Goal: Book appointment/travel/reservation

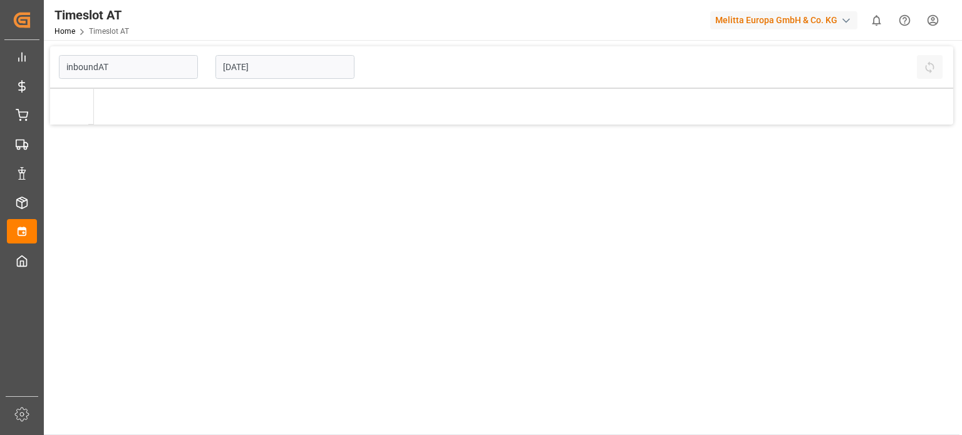
type input "Inbound AT"
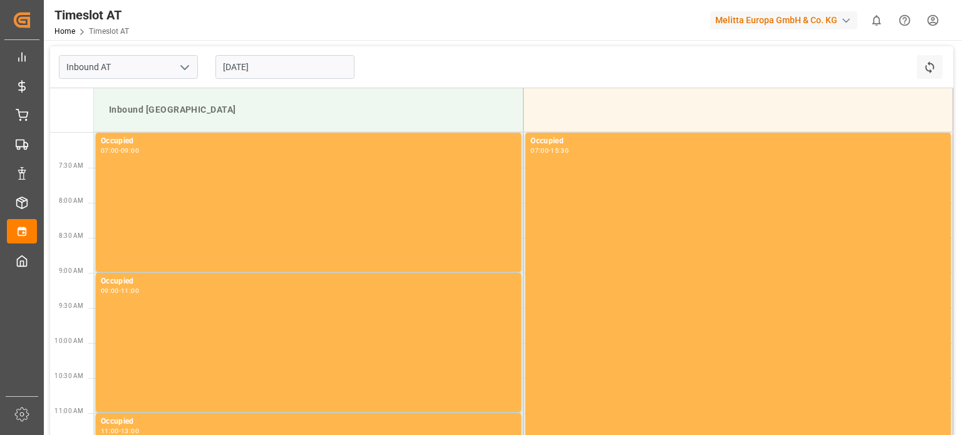
click at [249, 66] on input "[DATE]" at bounding box center [284, 67] width 139 height 24
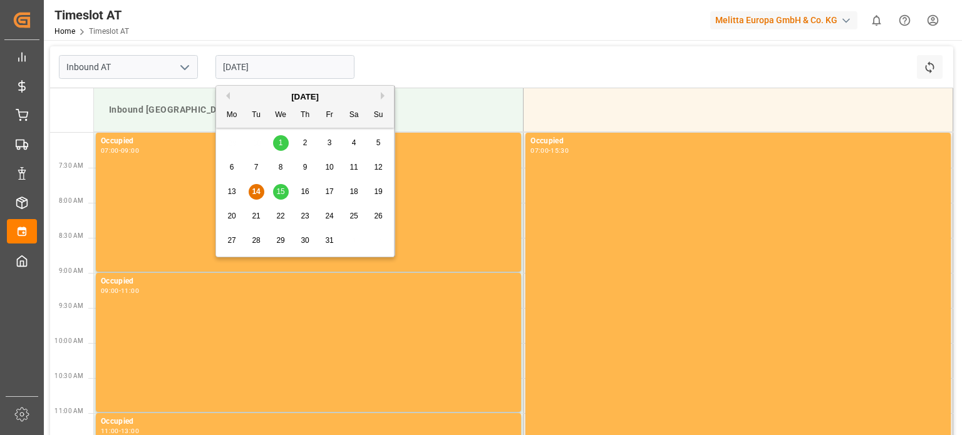
click at [280, 195] on span "15" at bounding box center [280, 191] width 8 height 9
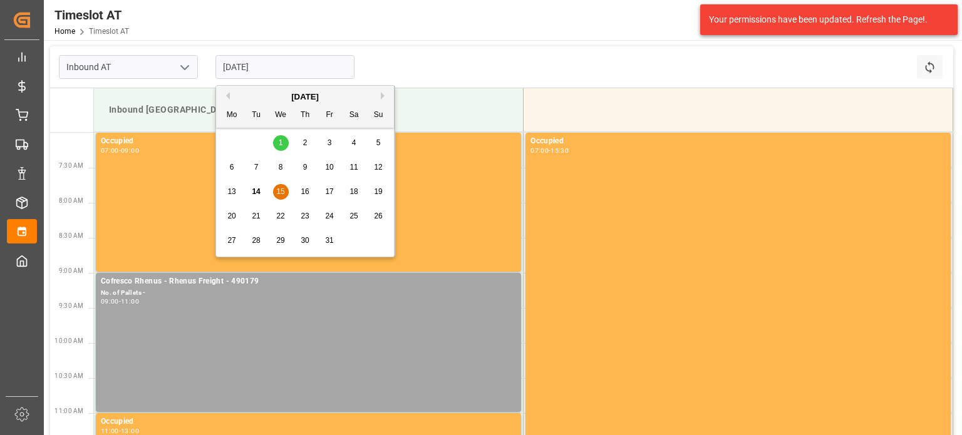
drag, startPoint x: 261, startPoint y: 63, endPoint x: 274, endPoint y: 113, distance: 51.8
click at [261, 64] on input "[DATE]" at bounding box center [284, 67] width 139 height 24
click at [301, 190] on span "16" at bounding box center [305, 191] width 8 height 9
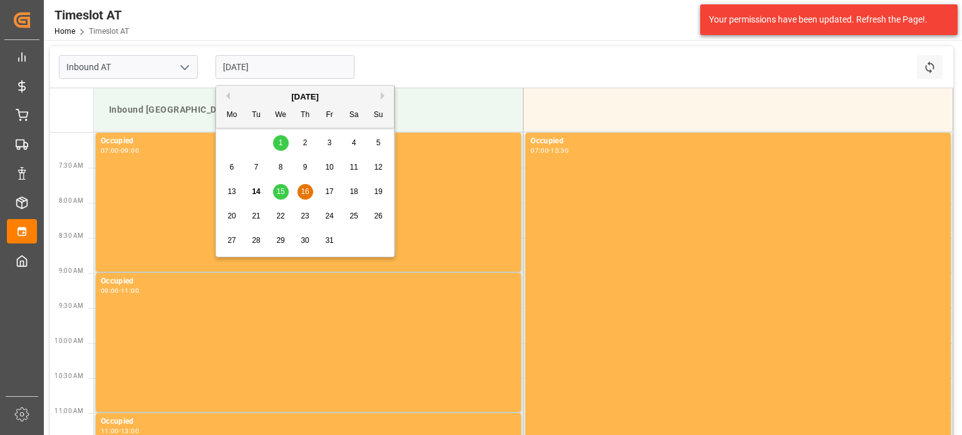
click at [277, 71] on input "[DATE]" at bounding box center [284, 67] width 139 height 24
click at [324, 187] on div "17" at bounding box center [330, 192] width 16 height 15
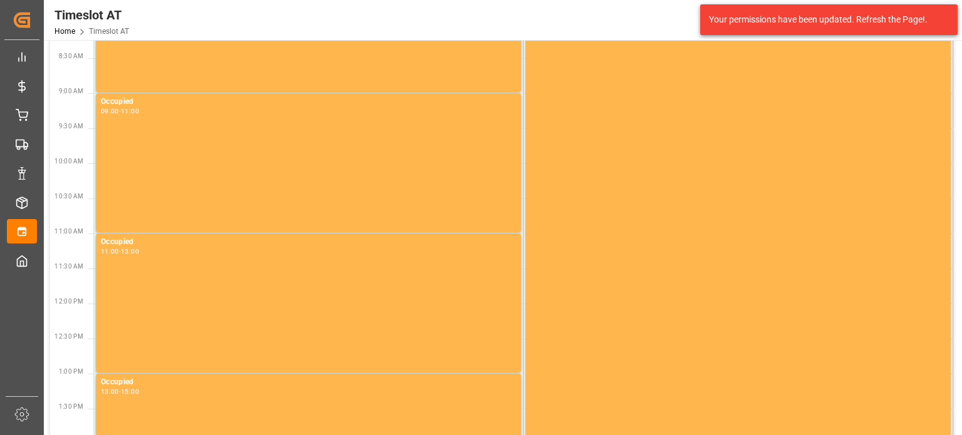
scroll to position [4, 0]
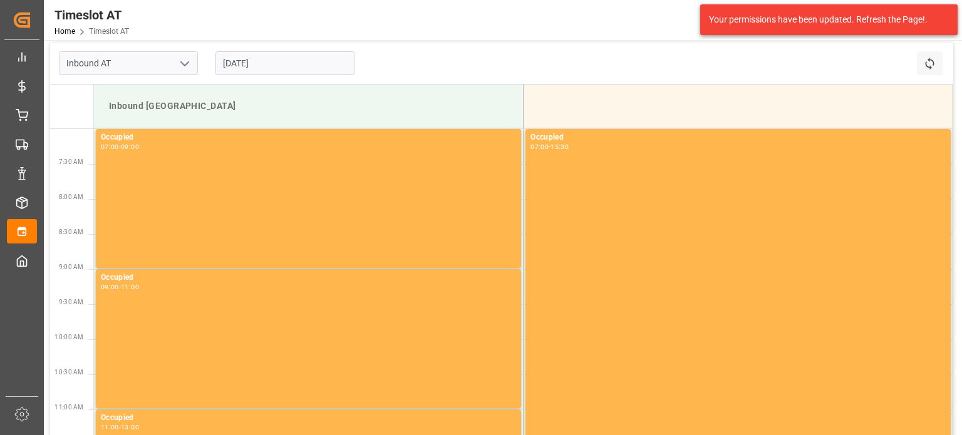
click at [292, 70] on input "[DATE]" at bounding box center [284, 63] width 139 height 24
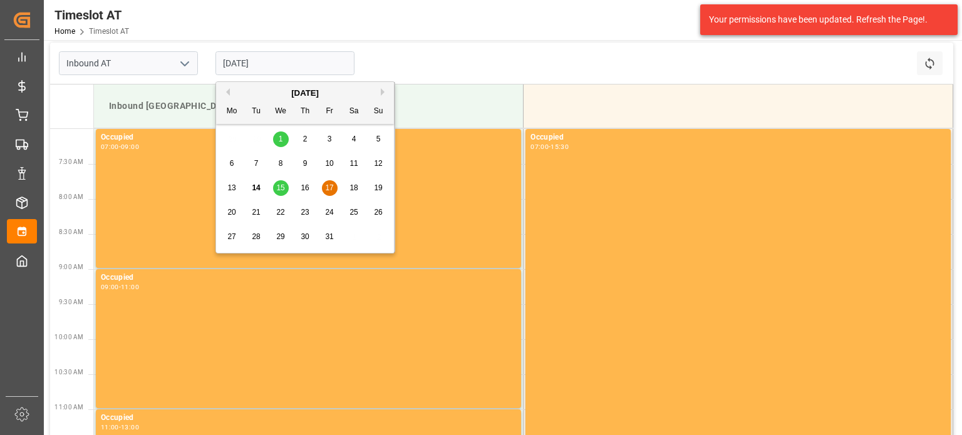
click at [278, 194] on div "15" at bounding box center [281, 188] width 16 height 15
type input "[DATE]"
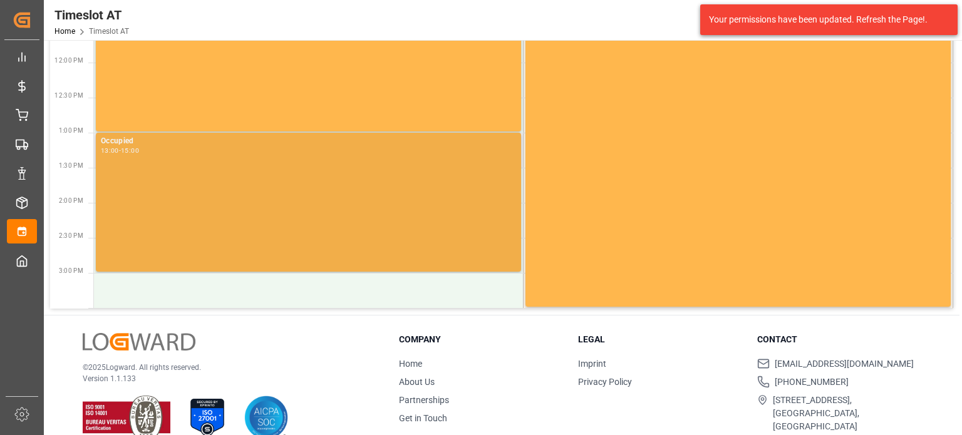
scroll to position [442, 0]
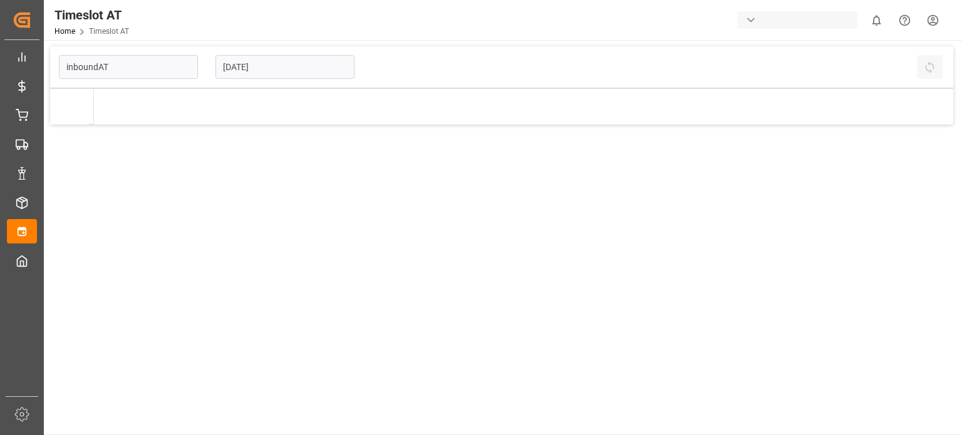
type input "Inbound AT"
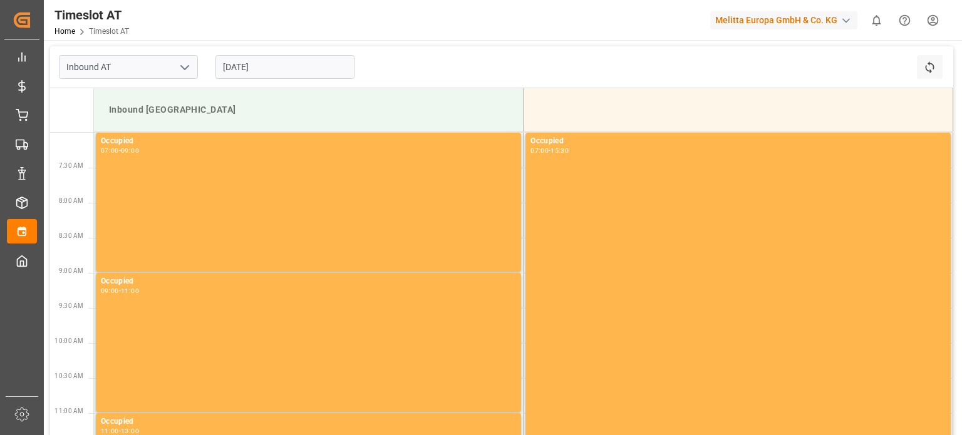
drag, startPoint x: 264, startPoint y: 65, endPoint x: 265, endPoint y: 84, distance: 18.9
click at [264, 65] on input "[DATE]" at bounding box center [284, 67] width 139 height 24
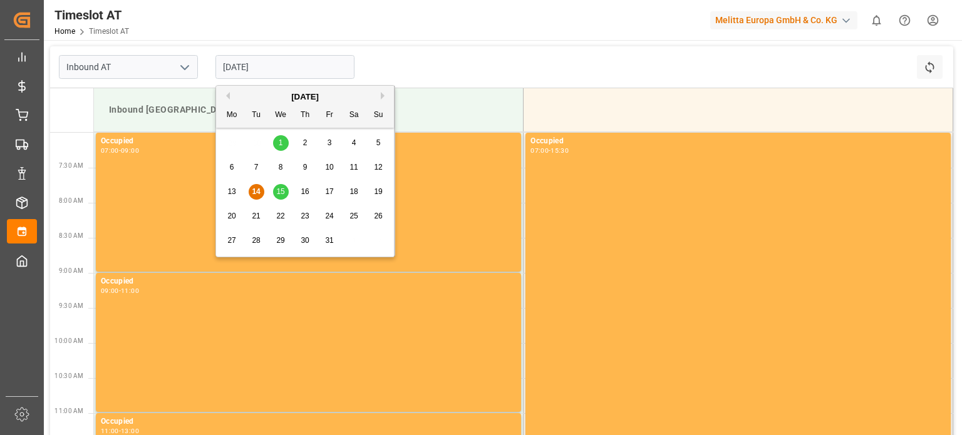
click at [283, 195] on span "15" at bounding box center [280, 191] width 8 height 9
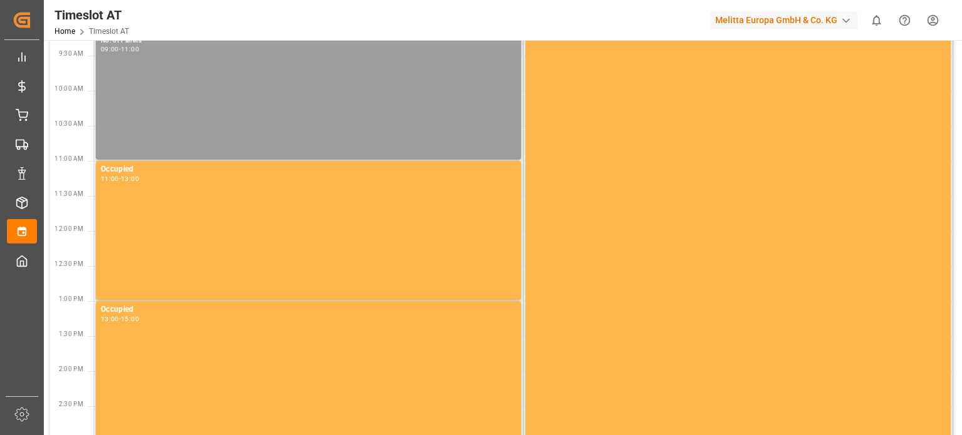
scroll to position [250, 0]
click at [245, 126] on div "Cofresco Rhenus - Rhenus Freight - 490179 No. of Pallets - 09:00 - 11:00" at bounding box center [308, 92] width 415 height 134
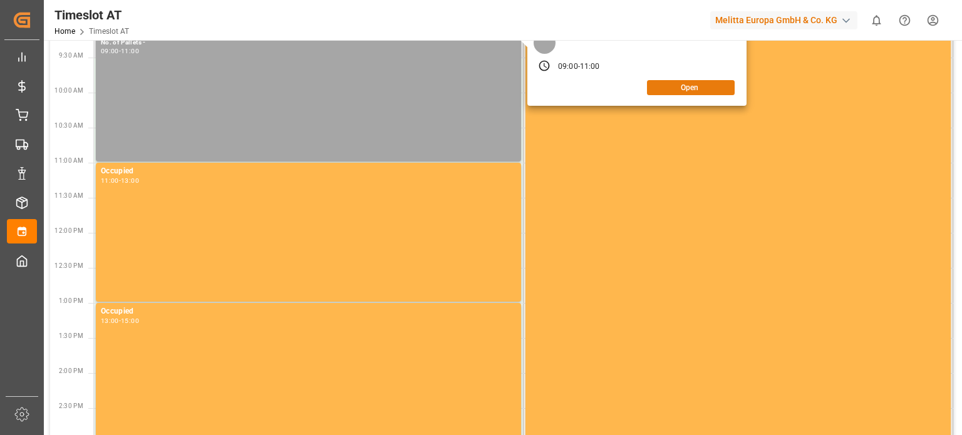
click at [710, 91] on button "Open" at bounding box center [691, 87] width 88 height 15
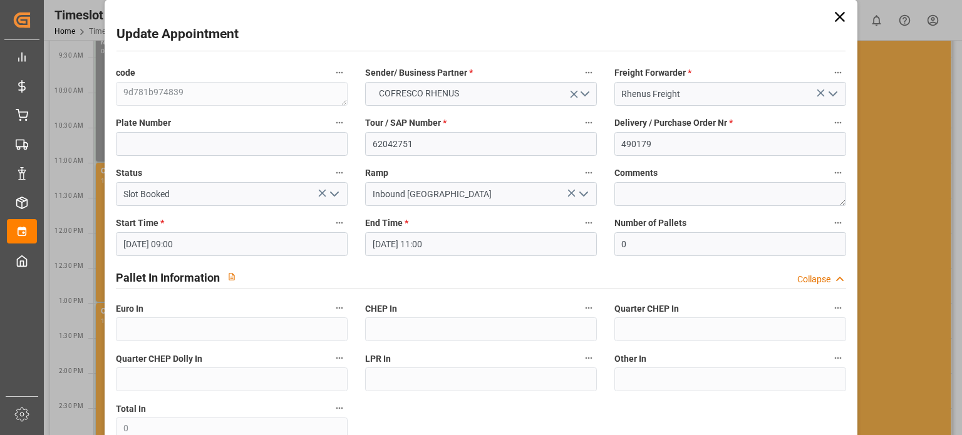
scroll to position [0, 0]
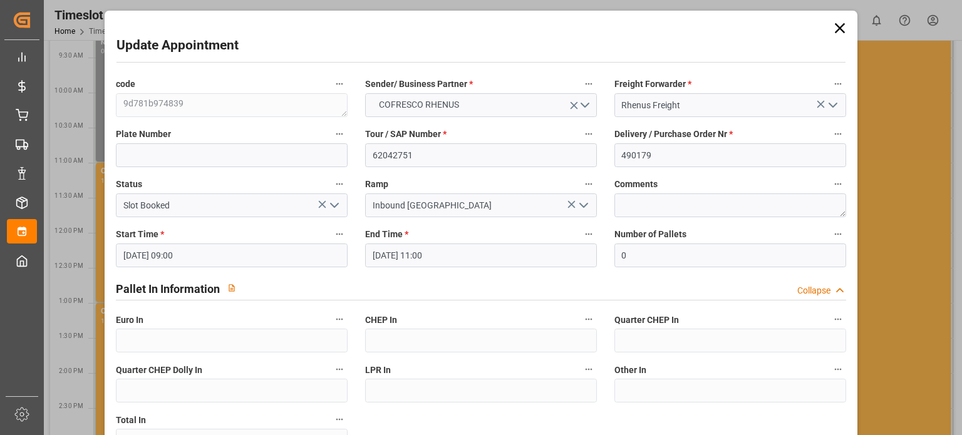
click at [836, 31] on icon at bounding box center [840, 28] width 18 height 18
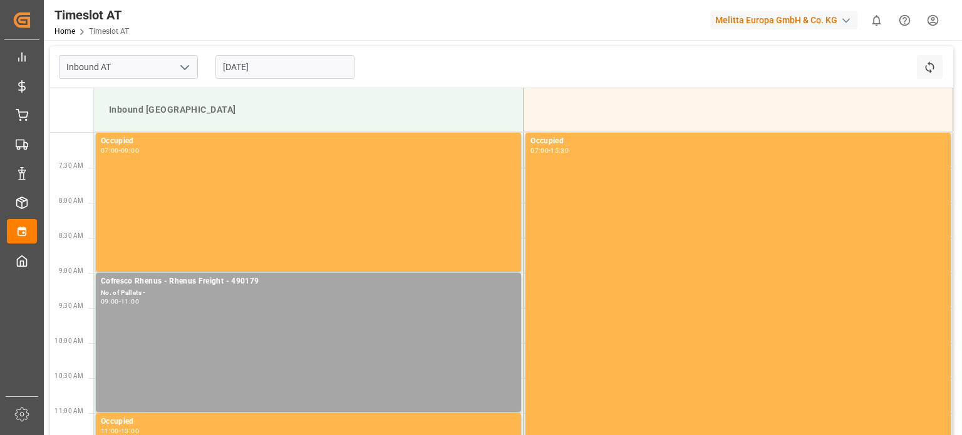
click at [280, 75] on input "[DATE]" at bounding box center [284, 67] width 139 height 24
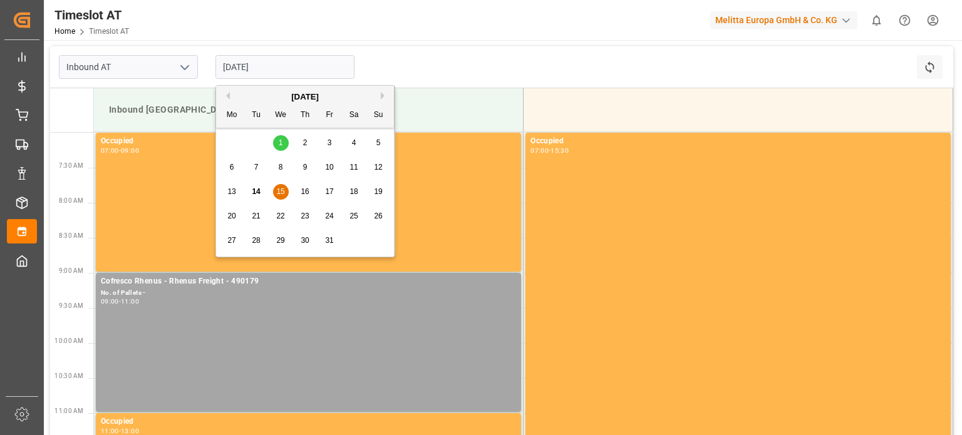
click at [309, 203] on div "13 14 15 16 17 18 19" at bounding box center [305, 192] width 171 height 24
click at [302, 191] on span "16" at bounding box center [305, 191] width 8 height 9
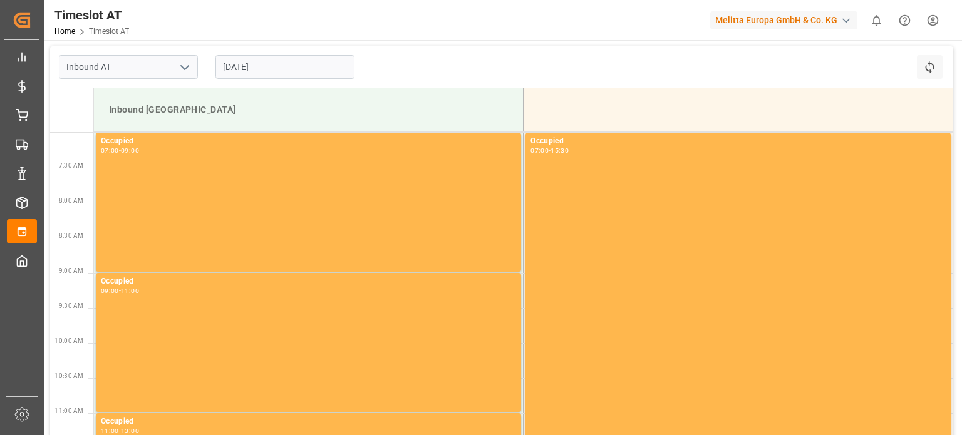
click at [276, 70] on input "[DATE]" at bounding box center [284, 67] width 139 height 24
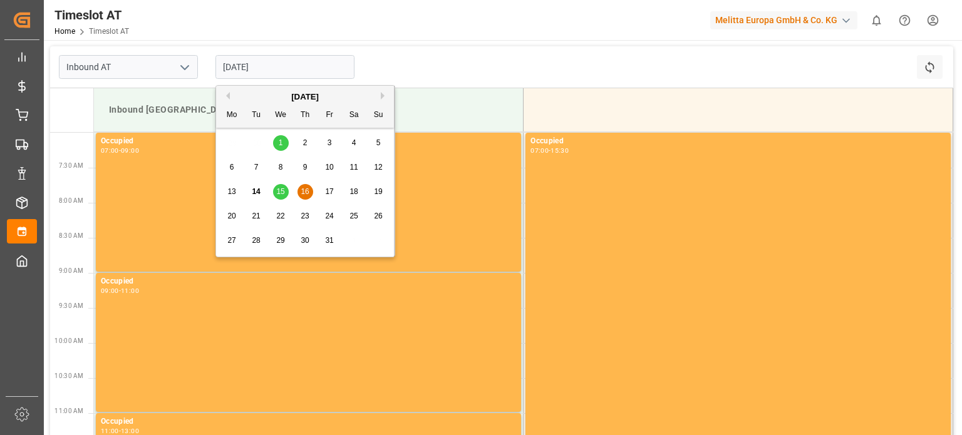
click at [329, 195] on span "17" at bounding box center [329, 191] width 8 height 9
click at [291, 57] on input "[DATE]" at bounding box center [284, 67] width 139 height 24
click at [360, 198] on div "18" at bounding box center [354, 192] width 16 height 15
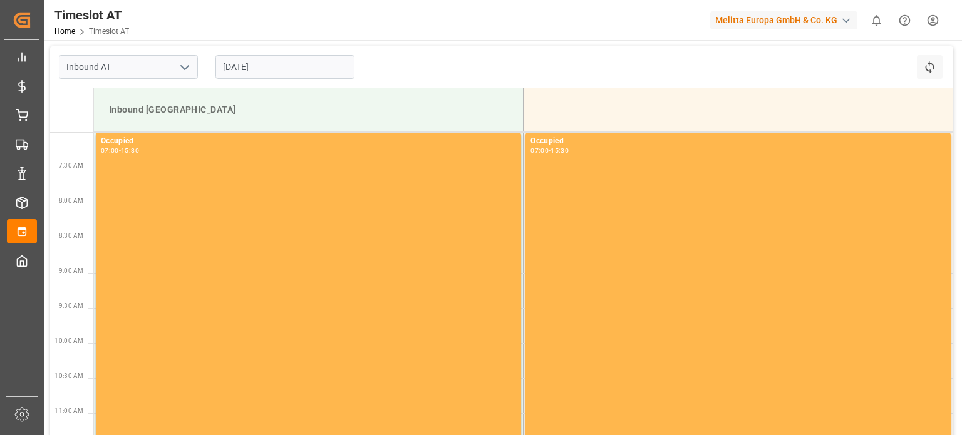
click at [280, 66] on input "18-10-2025" at bounding box center [284, 67] width 139 height 24
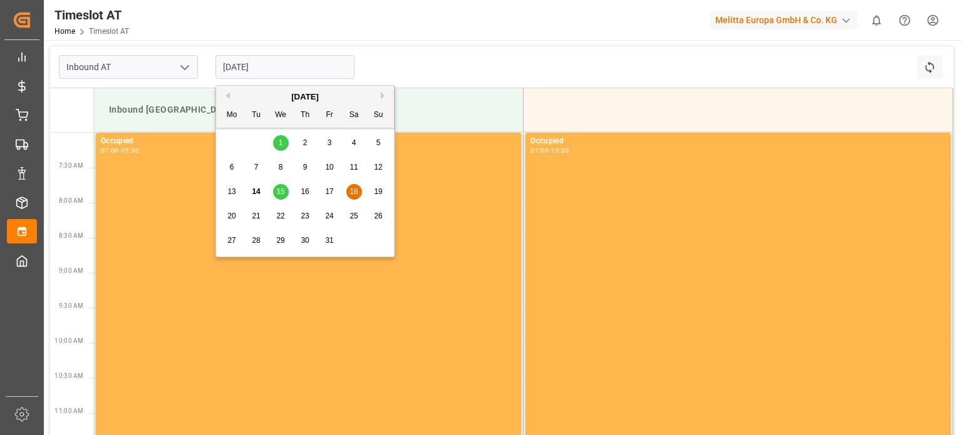
click at [380, 195] on span "19" at bounding box center [378, 191] width 8 height 9
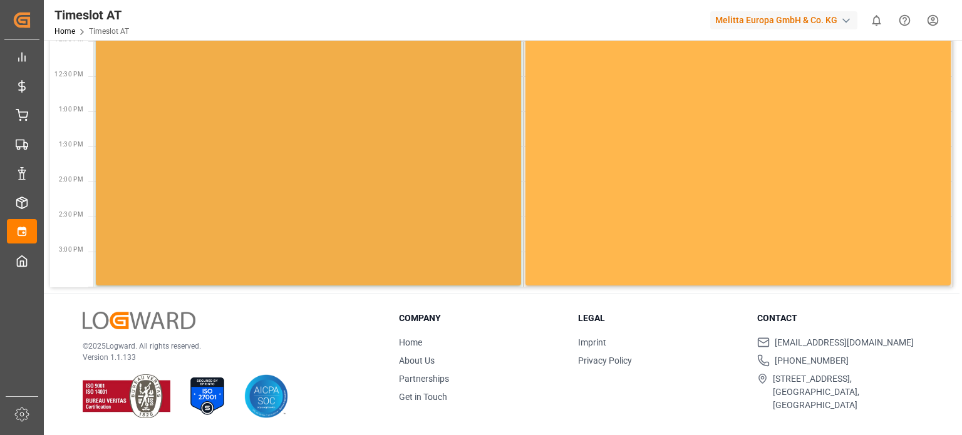
scroll to position [4, 0]
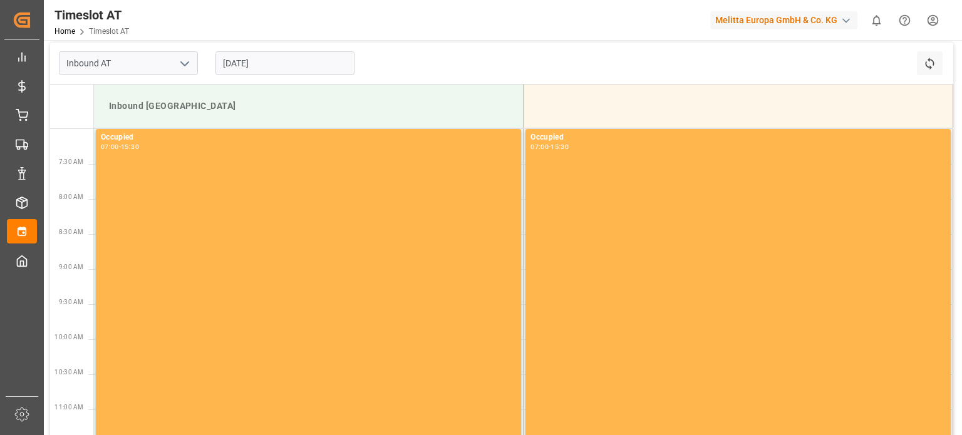
click at [276, 70] on input "19-10-2025" at bounding box center [284, 63] width 139 height 24
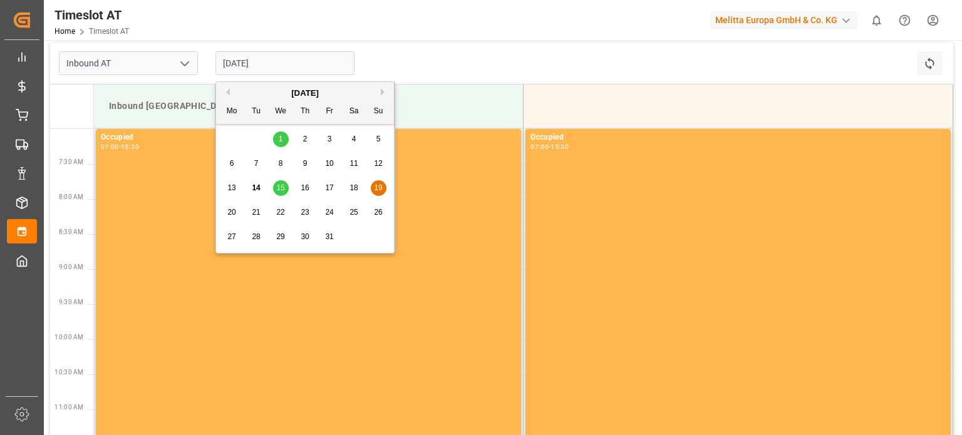
click at [241, 210] on div "20 21 22 23 24 25 26" at bounding box center [305, 212] width 171 height 24
click at [234, 209] on span "20" at bounding box center [231, 212] width 8 height 9
type input "20-10-2025"
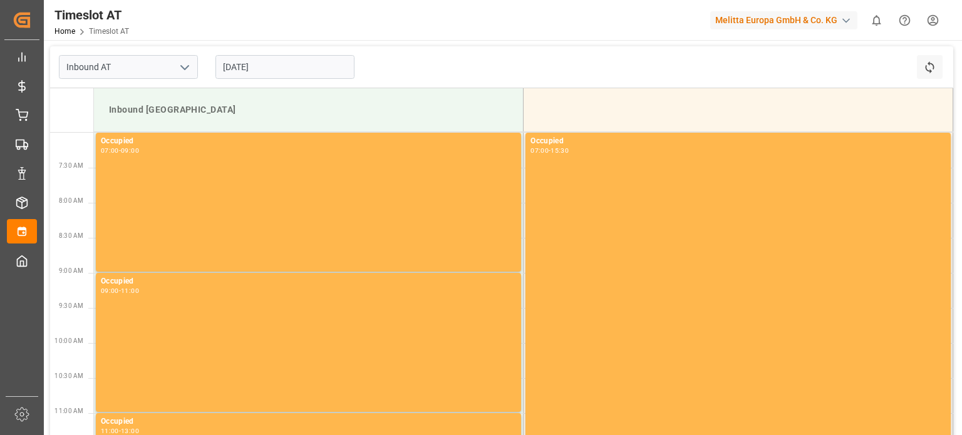
click at [275, 62] on input "[DATE]" at bounding box center [284, 67] width 139 height 24
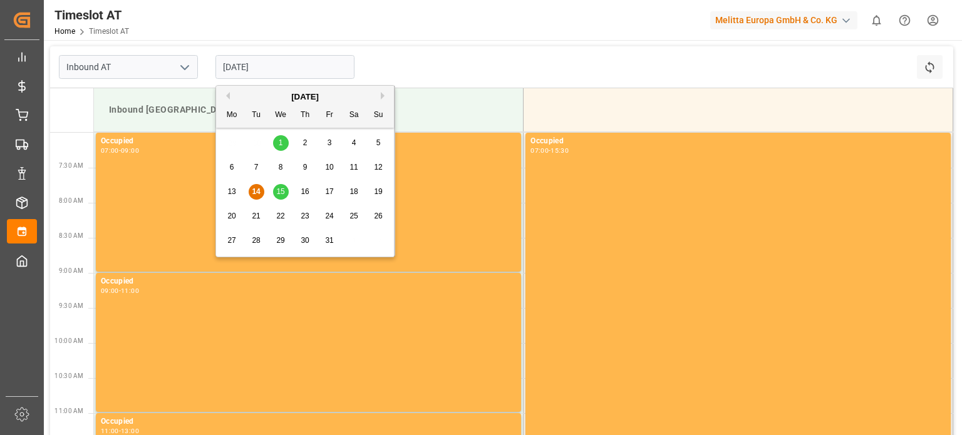
click at [257, 221] on div "21" at bounding box center [257, 216] width 16 height 15
type input "21-10-2025"
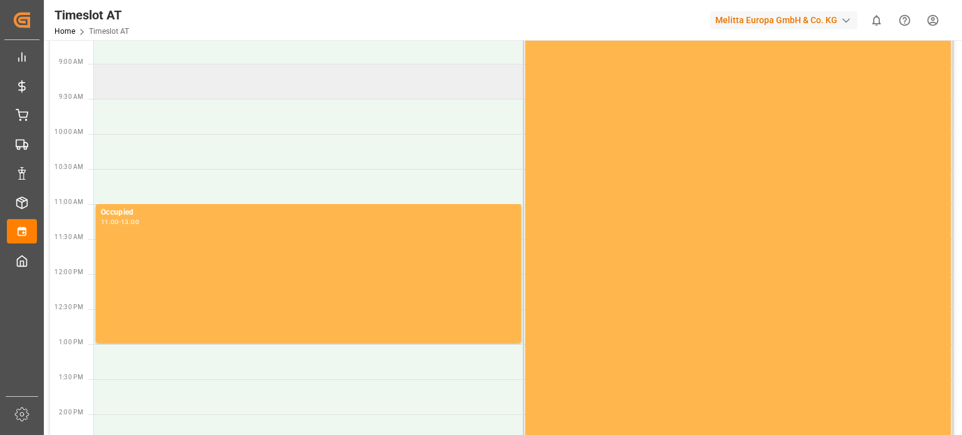
scroll to position [188, 0]
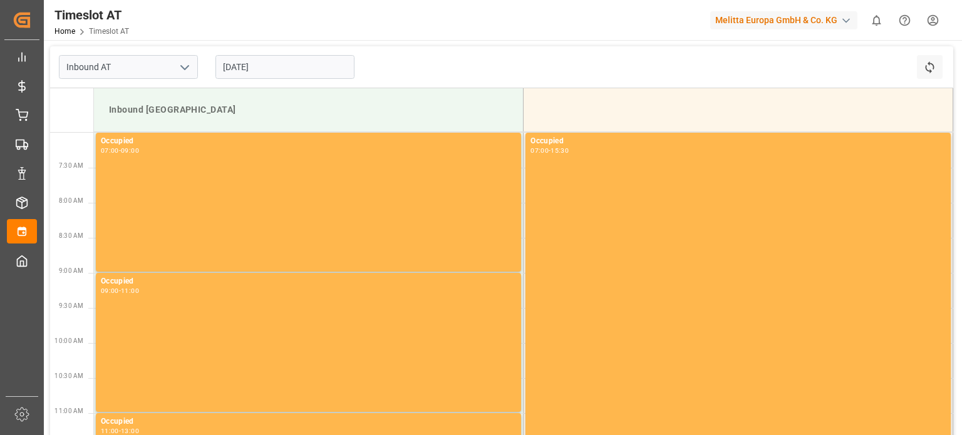
click at [312, 55] on input "[DATE]" at bounding box center [284, 67] width 139 height 24
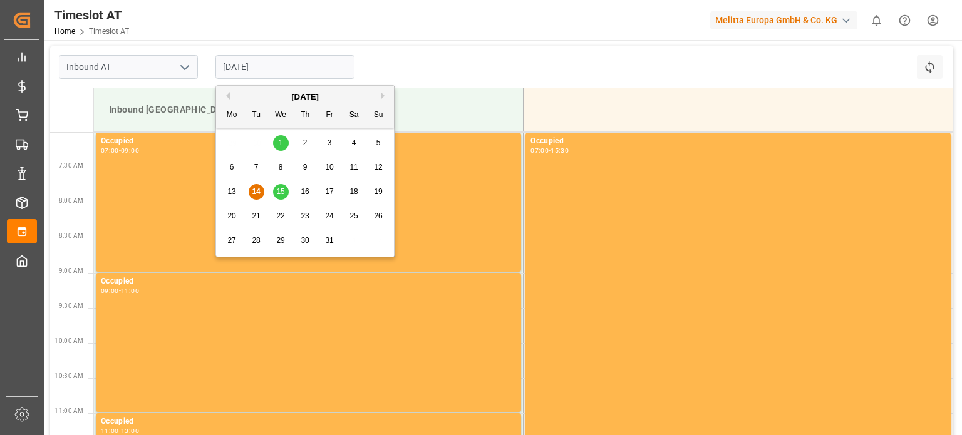
click at [284, 188] on span "15" at bounding box center [280, 191] width 8 height 9
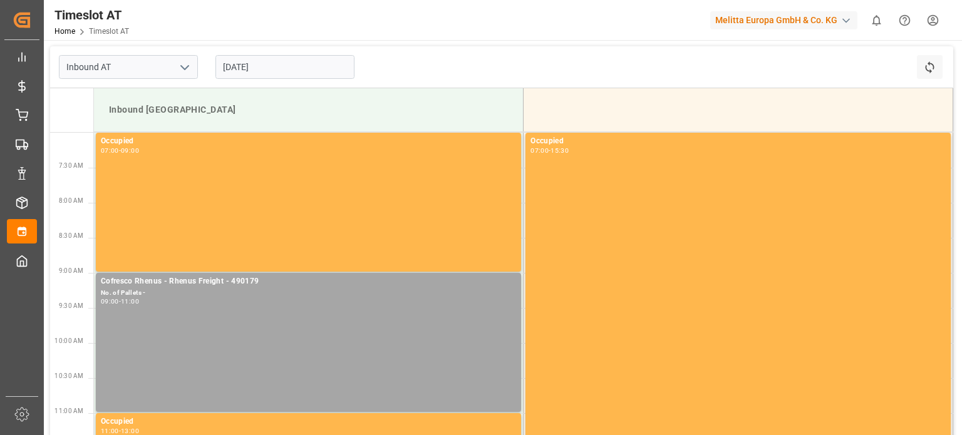
click at [253, 72] on input "[DATE]" at bounding box center [284, 67] width 139 height 24
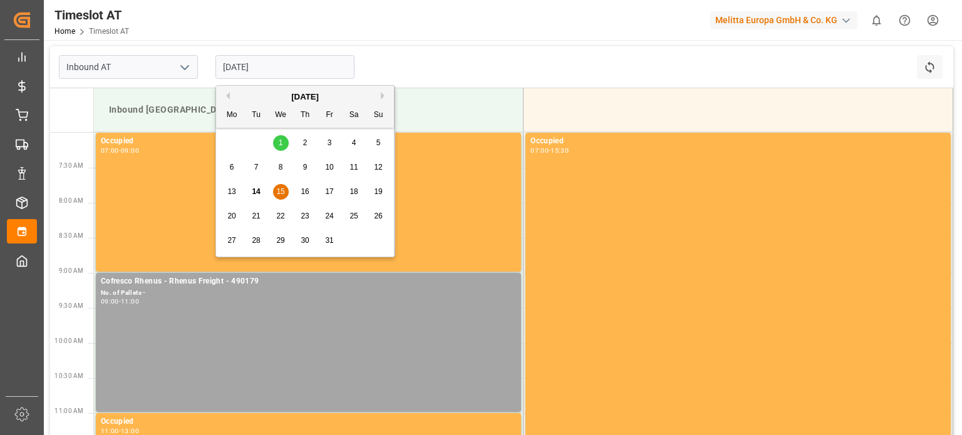
click at [301, 180] on div "13 14 15 16 17 18 19" at bounding box center [305, 192] width 171 height 24
click at [302, 190] on span "16" at bounding box center [305, 191] width 8 height 9
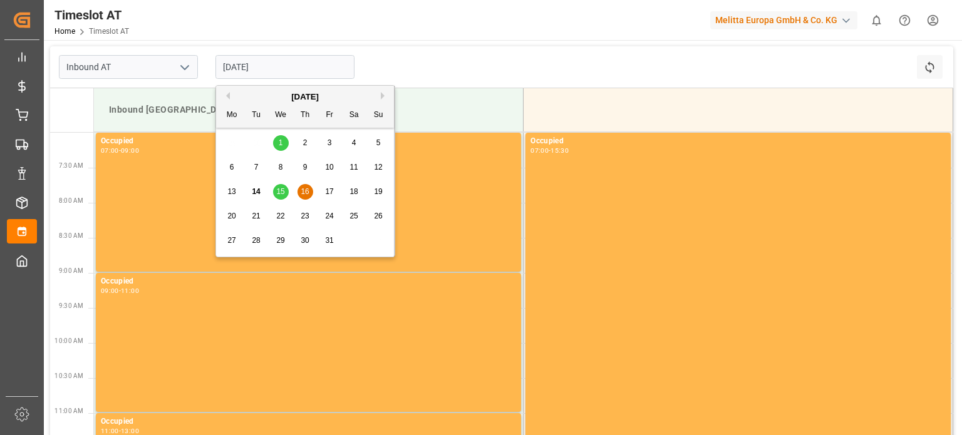
click at [265, 69] on input "[DATE]" at bounding box center [284, 67] width 139 height 24
click at [282, 185] on div "15" at bounding box center [281, 192] width 16 height 15
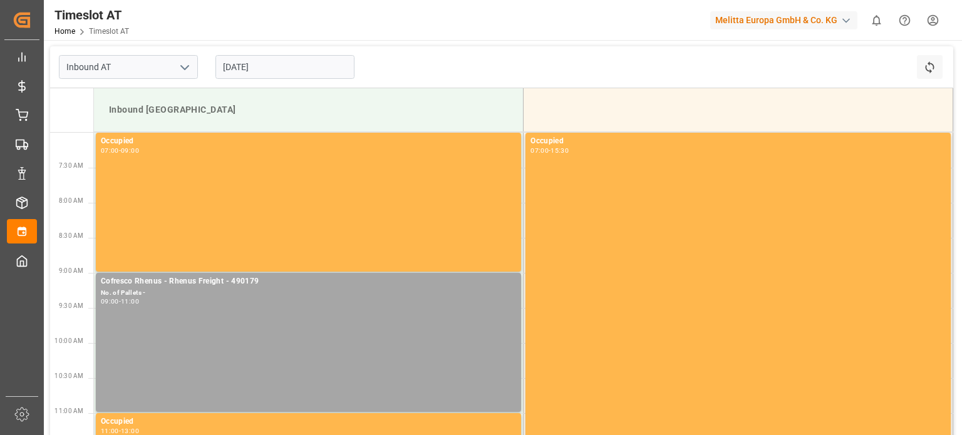
click at [317, 67] on input "[DATE]" at bounding box center [284, 67] width 139 height 24
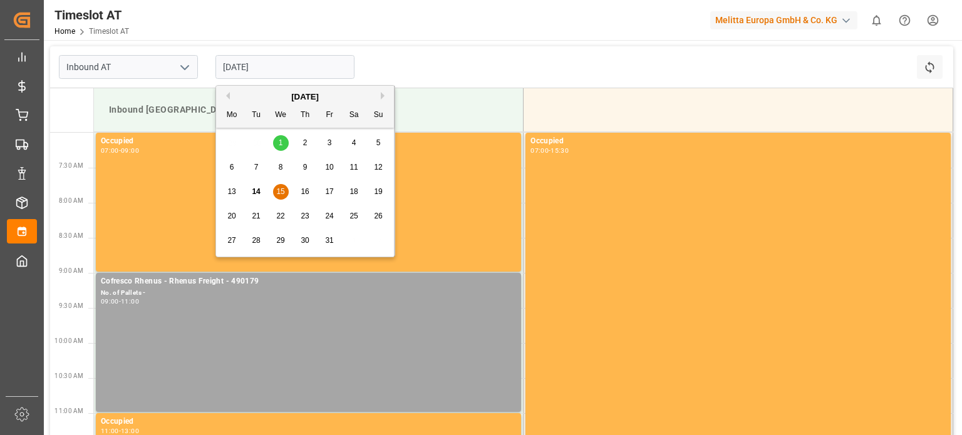
click at [296, 195] on div "13 14 15 16 17 18 19" at bounding box center [305, 192] width 171 height 24
click at [299, 195] on div "16" at bounding box center [305, 192] width 16 height 15
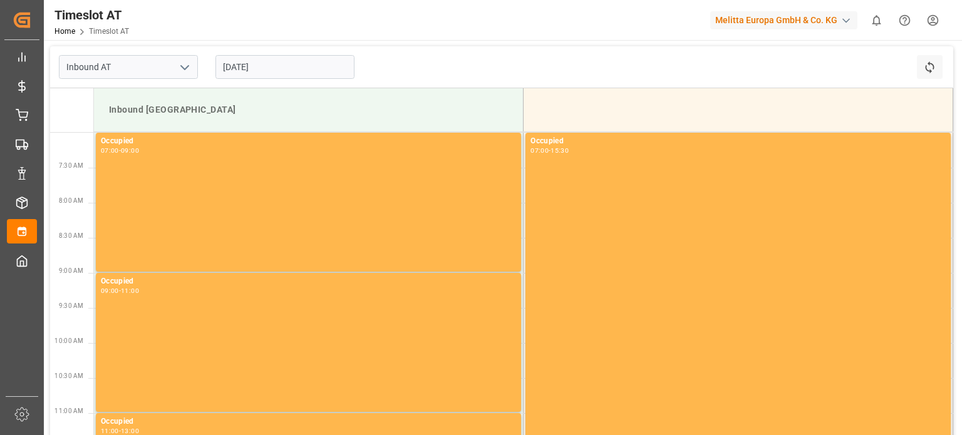
click at [296, 73] on input "[DATE]" at bounding box center [284, 67] width 139 height 24
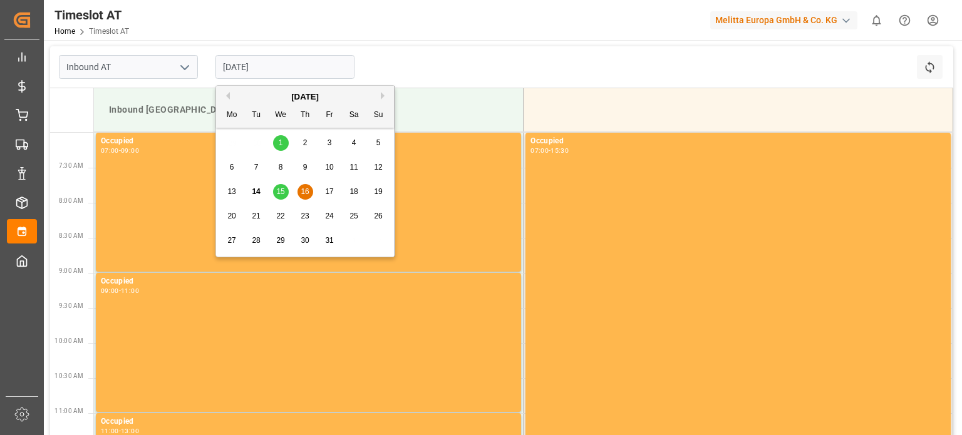
click at [278, 198] on div "15" at bounding box center [281, 192] width 16 height 15
type input "[DATE]"
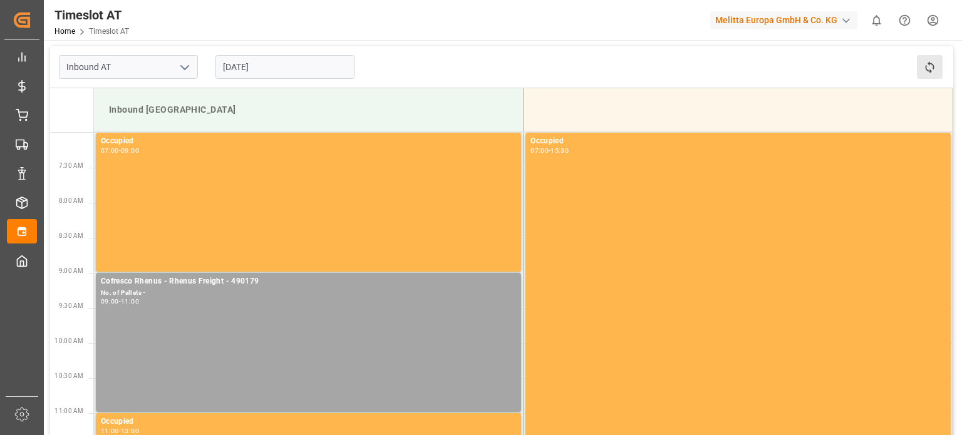
click at [937, 66] on button "Refresh Time Slots" at bounding box center [930, 67] width 26 height 24
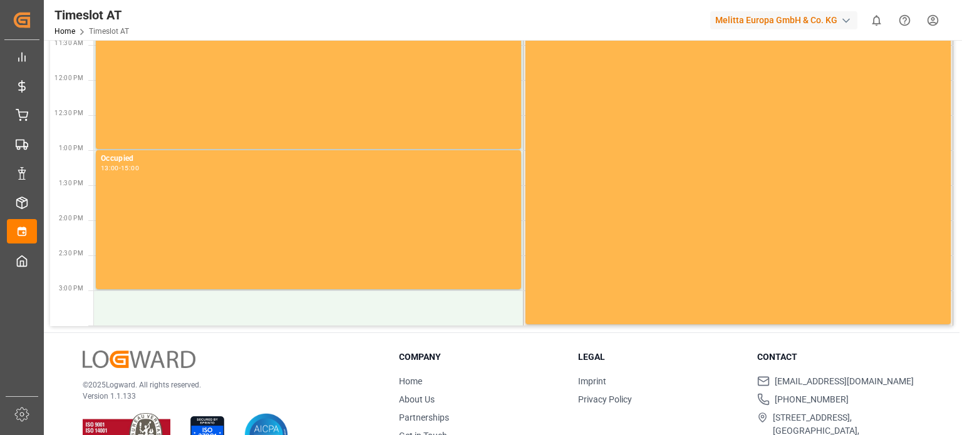
scroll to position [442, 0]
